Goal: Task Accomplishment & Management: Manage account settings

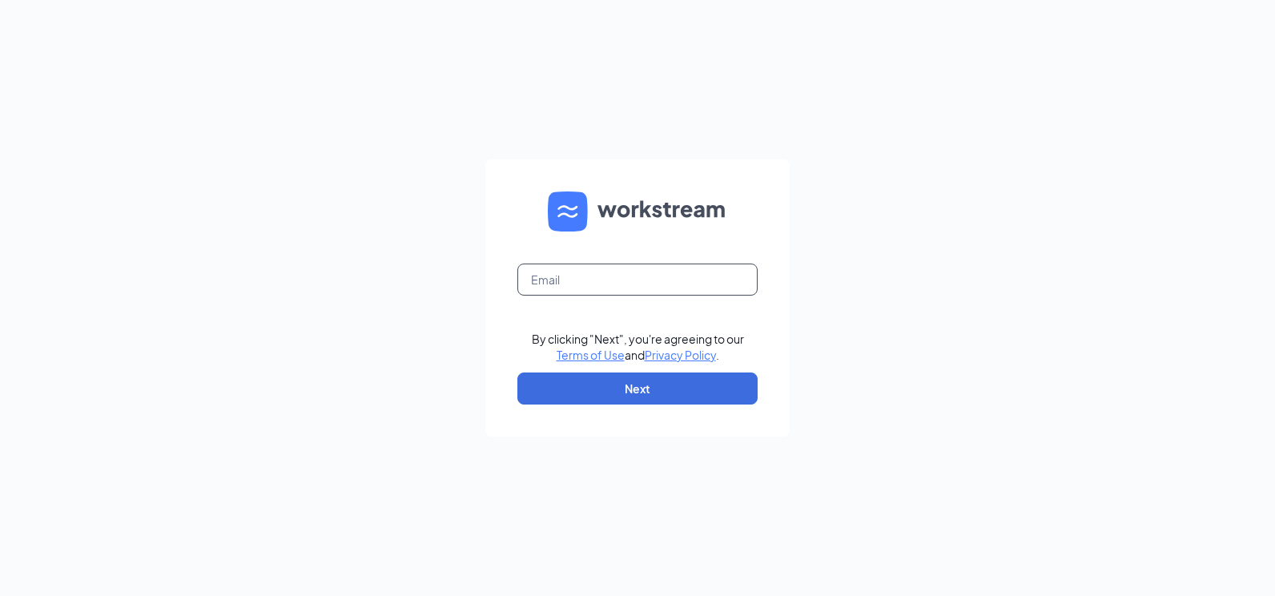
click at [552, 284] on input "text" at bounding box center [637, 280] width 240 height 32
type input "[PERSON_NAME][EMAIL_ADDRESS][PERSON_NAME][DOMAIN_NAME]"
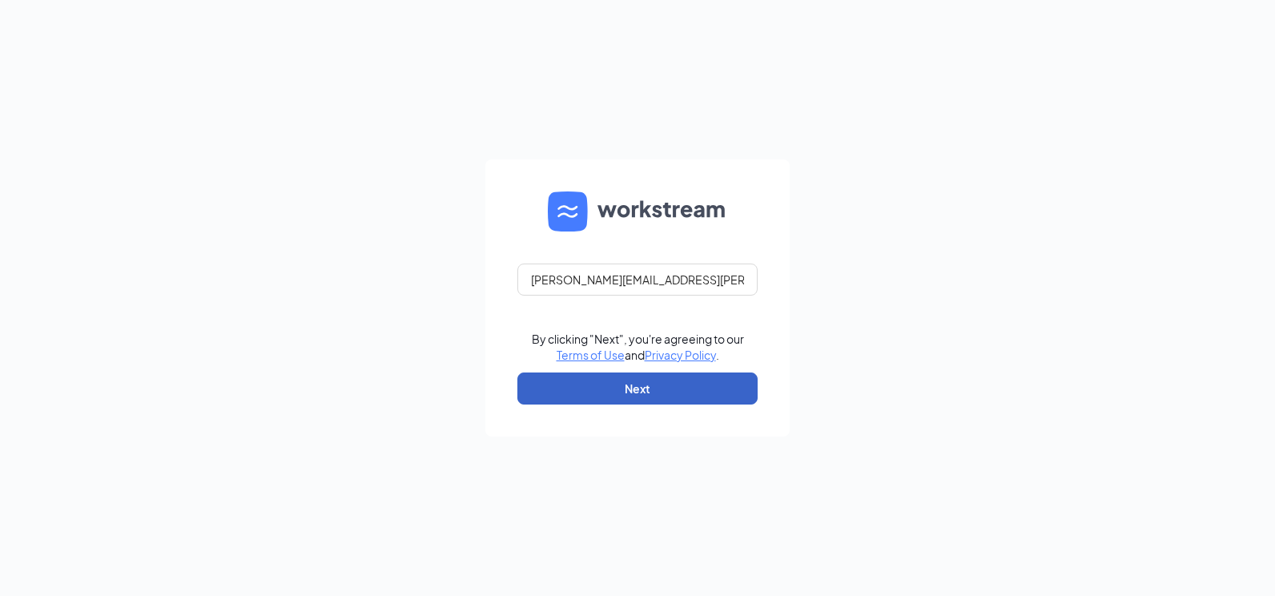
click at [561, 373] on button "Next" at bounding box center [637, 388] width 240 height 32
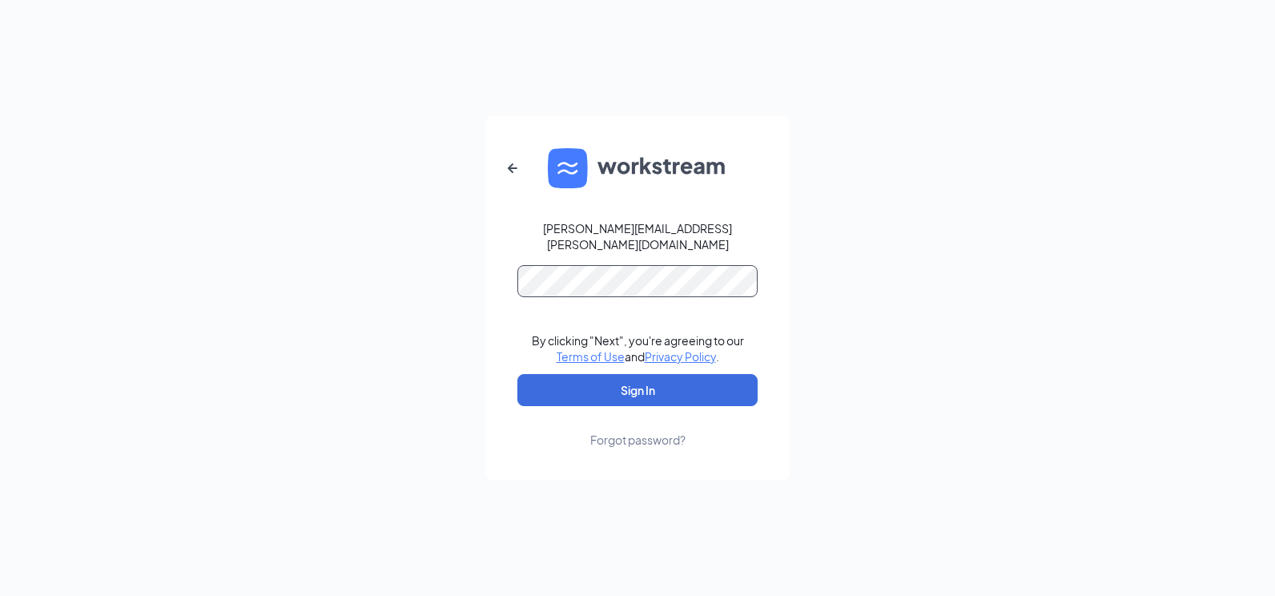
click at [517, 374] on button "Sign In" at bounding box center [637, 390] width 240 height 32
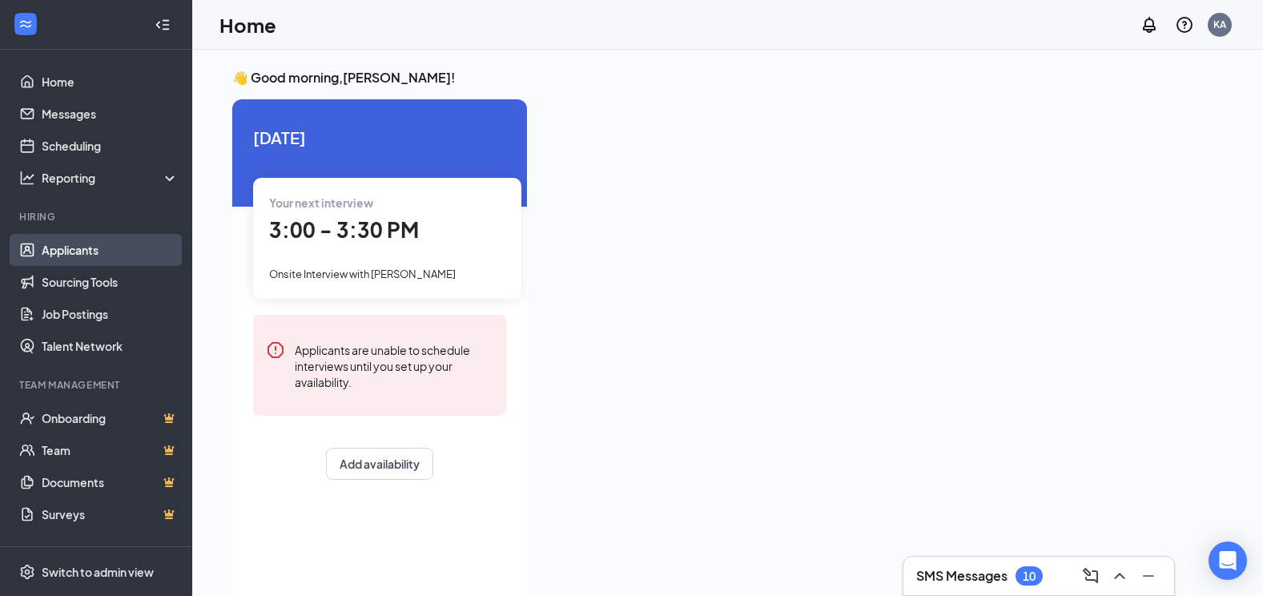
drag, startPoint x: 79, startPoint y: 248, endPoint x: 211, endPoint y: 316, distance: 148.0
click at [79, 249] on link "Applicants" at bounding box center [110, 250] width 137 height 32
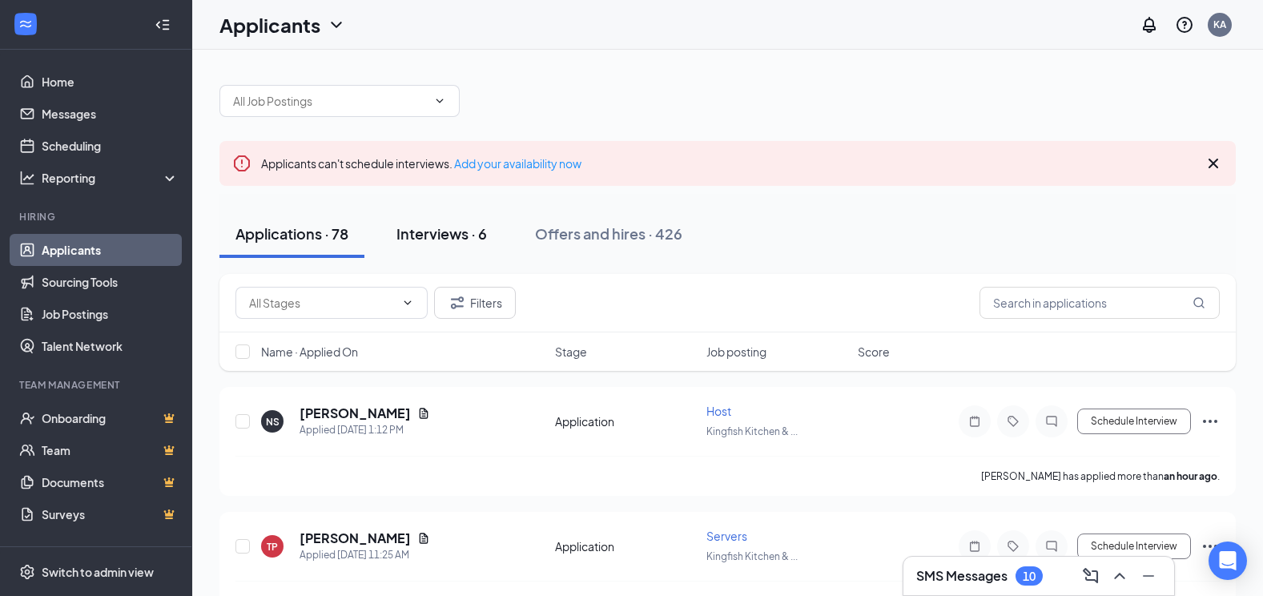
click at [442, 235] on div "Interviews · 6" at bounding box center [441, 233] width 91 height 20
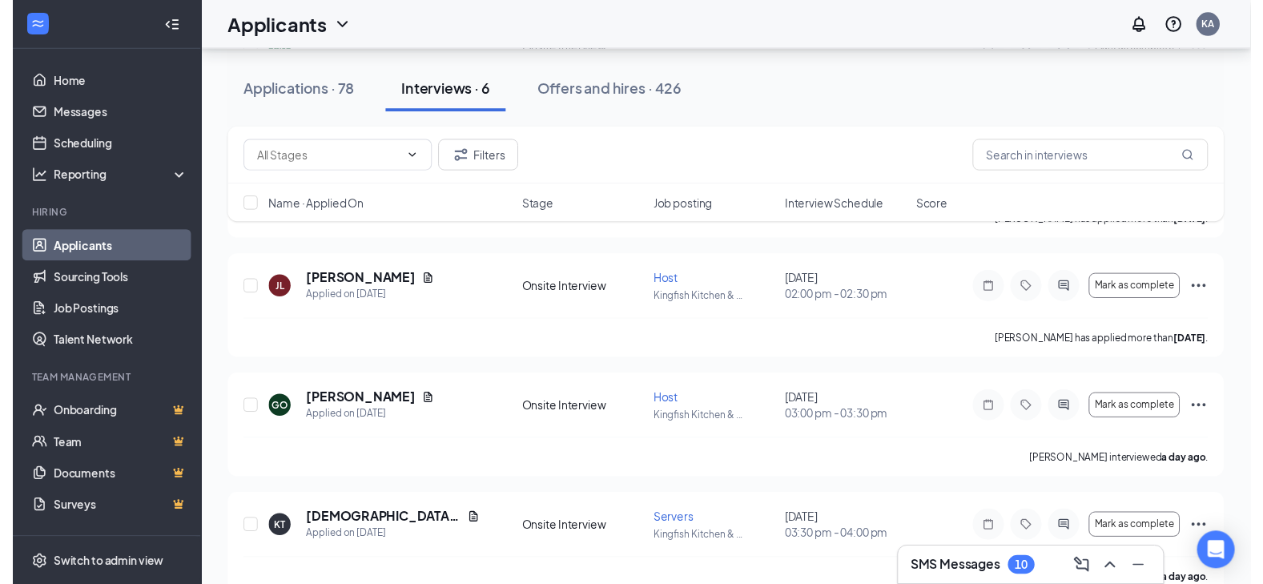
scroll to position [320, 0]
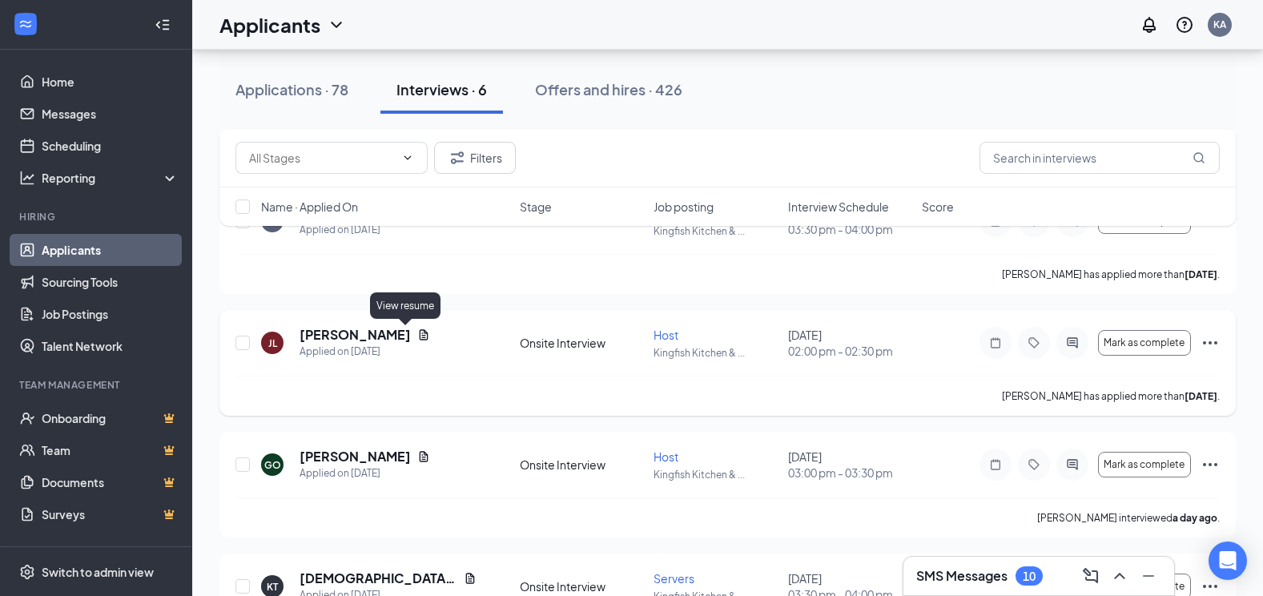
click at [417, 335] on icon "Document" at bounding box center [423, 334] width 13 height 13
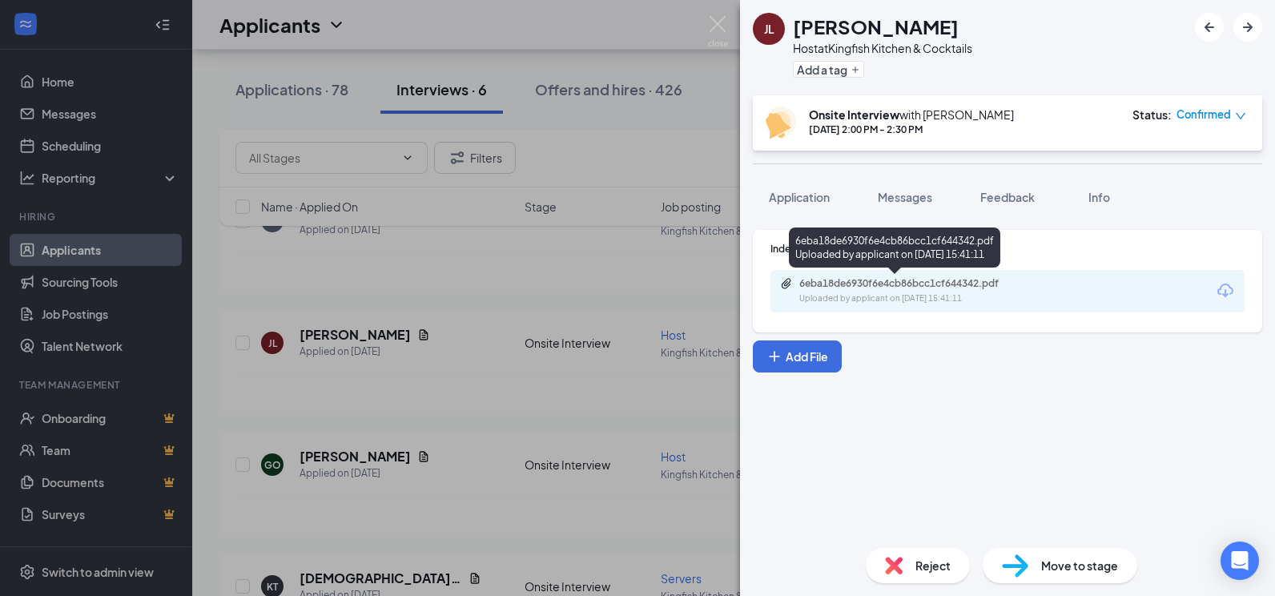
click at [874, 296] on div "Uploaded by applicant on Sep 12, 2025 at 15:41:11" at bounding box center [919, 298] width 240 height 13
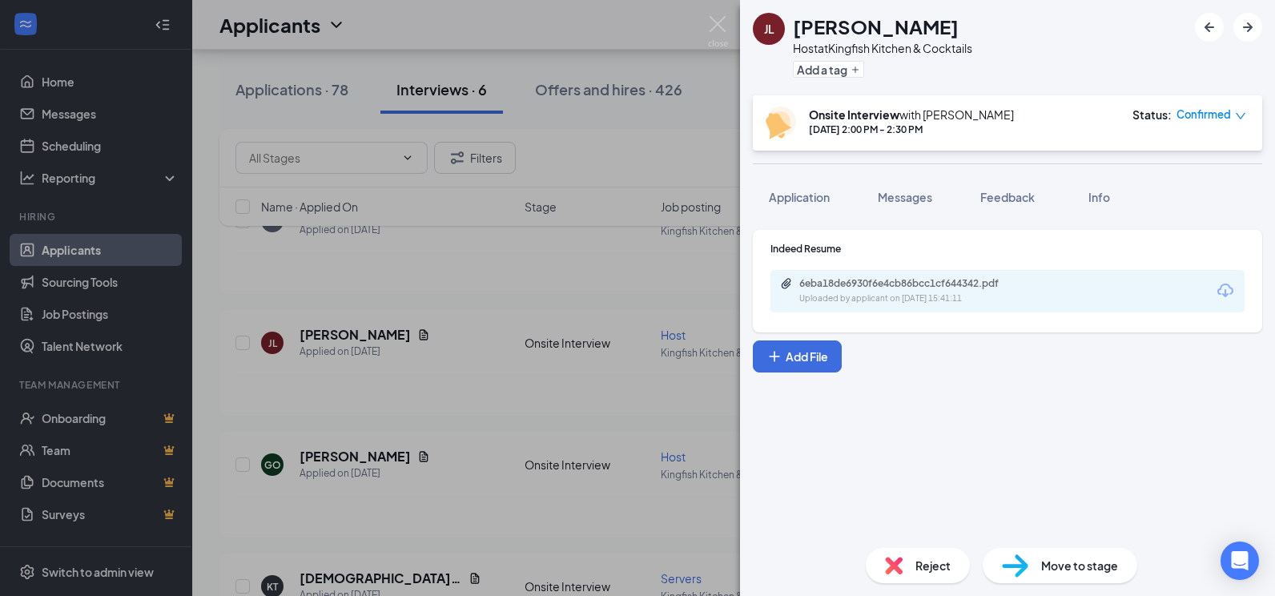
drag, startPoint x: 548, startPoint y: 248, endPoint x: 461, endPoint y: 322, distance: 113.6
click at [546, 248] on div "JL JORDYN LEWIS Host at Kingfish Kitchen & Cocktails Add a tag Onsite Interview…" at bounding box center [637, 298] width 1275 height 596
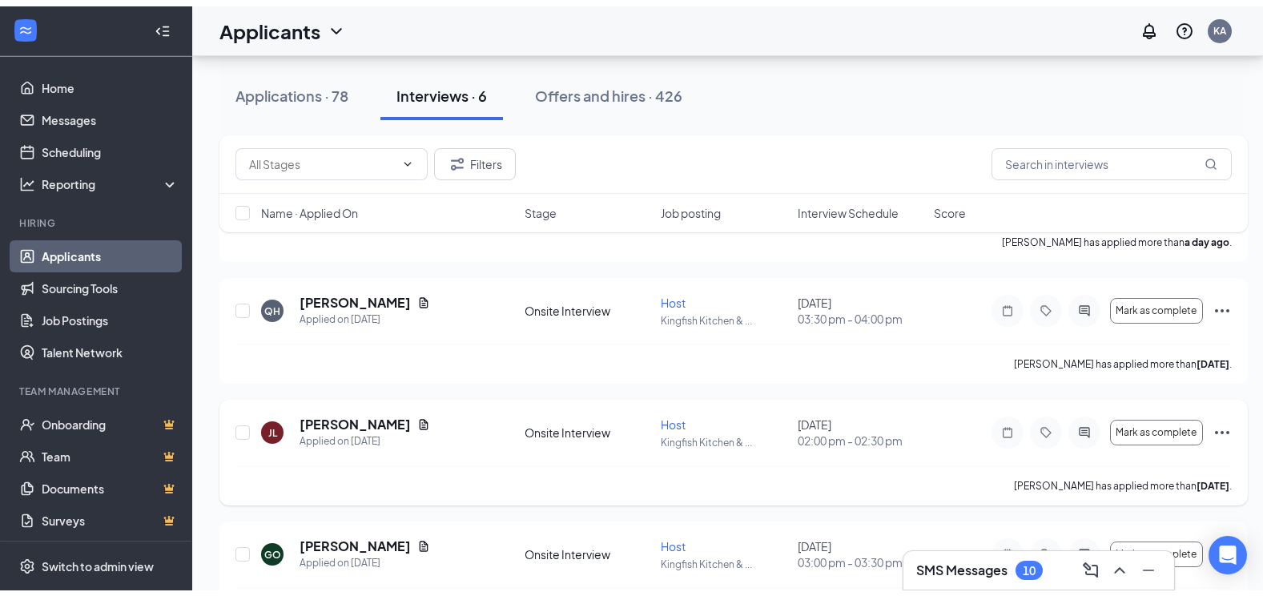
scroll to position [80, 0]
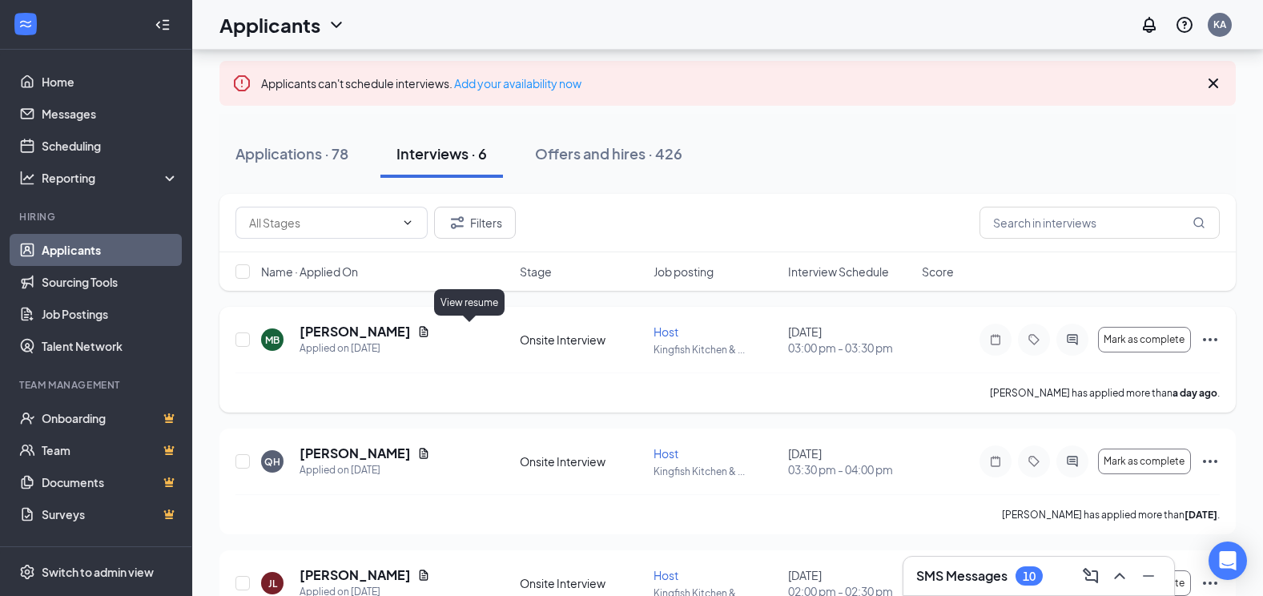
click at [430, 328] on icon "Document" at bounding box center [423, 331] width 13 height 13
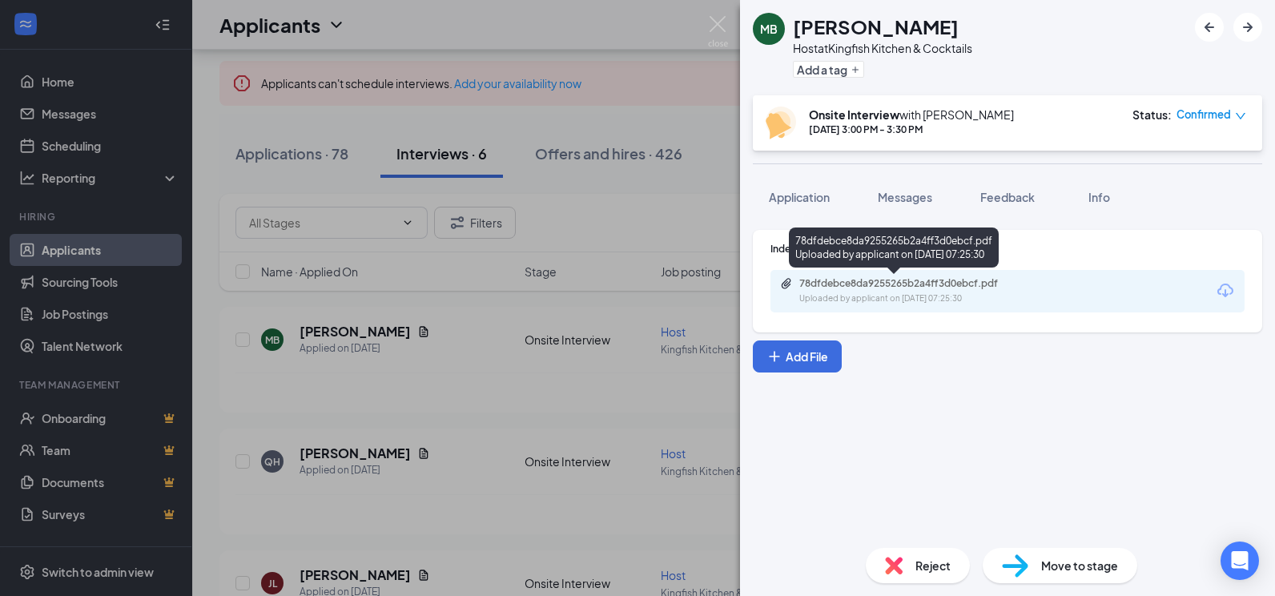
click at [896, 291] on div "78dfdebce8da9255265b2a4ff3d0ebcf.pdf Uploaded by applicant on Sep 15, 2025 at 0…" at bounding box center [910, 291] width 260 height 28
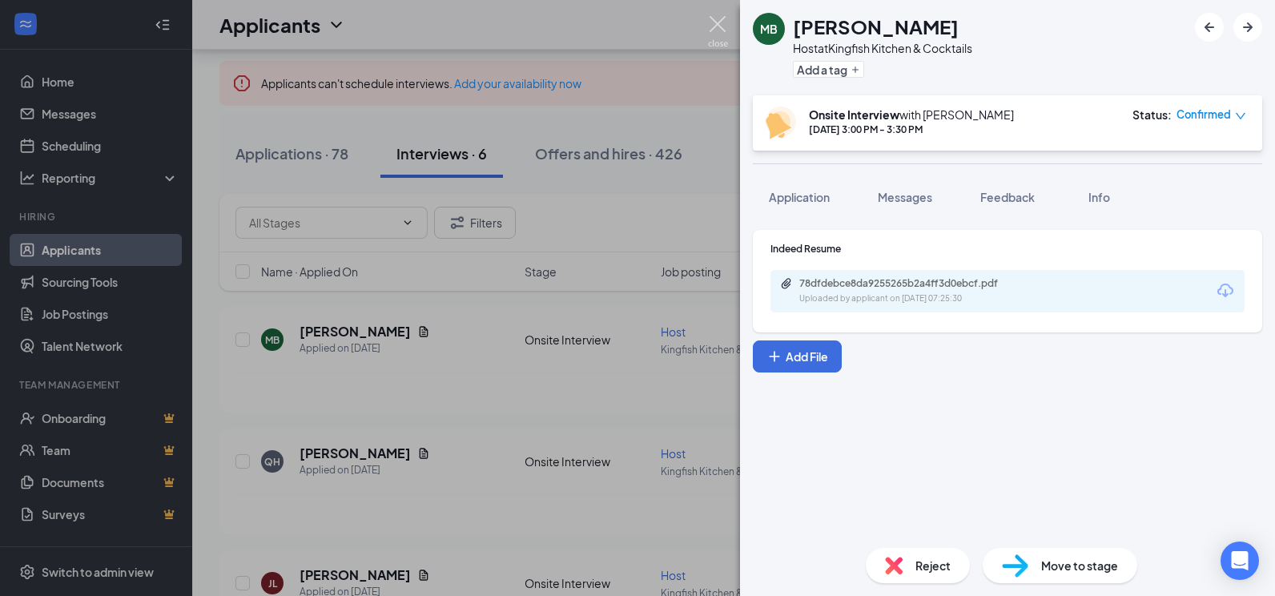
click at [710, 27] on img at bounding box center [718, 31] width 20 height 31
